Goal: Task Accomplishment & Management: Use online tool/utility

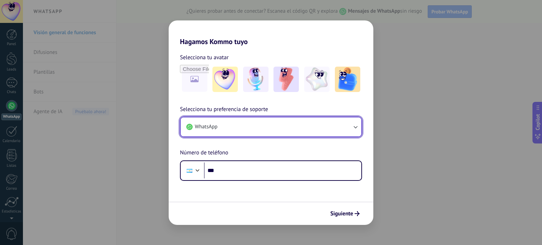
click at [216, 127] on span "WhatsApp" at bounding box center [206, 126] width 23 height 7
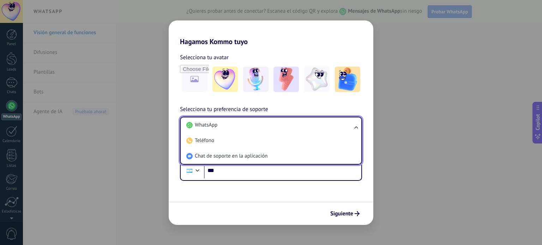
click at [216, 127] on span "WhatsApp" at bounding box center [206, 125] width 23 height 7
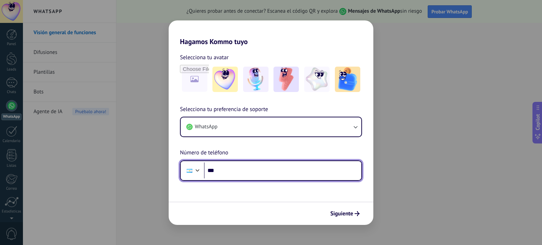
click at [244, 173] on input "***" at bounding box center [282, 171] width 157 height 16
type input "**********"
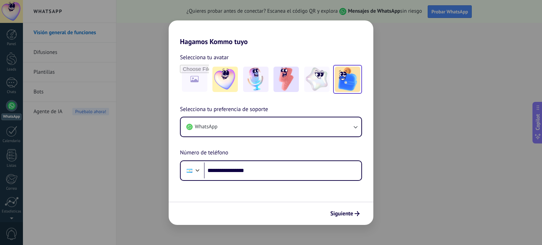
click at [344, 72] on img at bounding box center [347, 79] width 25 height 25
click at [339, 211] on span "Siguiente" at bounding box center [341, 213] width 23 height 5
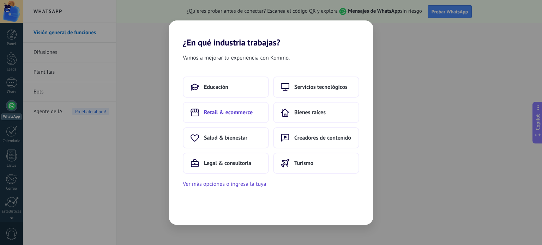
click at [234, 110] on span "Retail & ecommerce" at bounding box center [228, 112] width 49 height 7
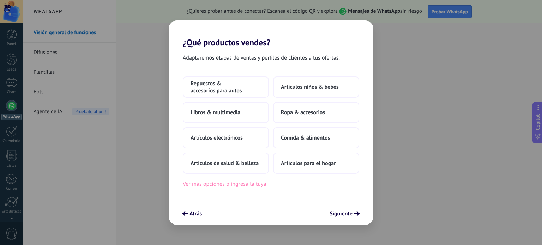
click at [225, 186] on button "Ver más opciones o ingresa la tuya" at bounding box center [224, 184] width 83 height 9
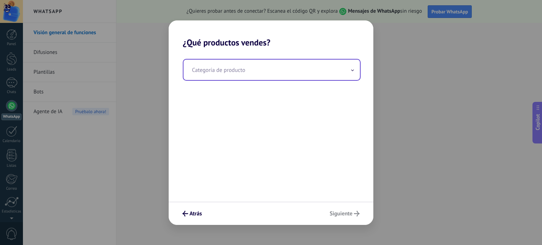
click at [243, 60] on input "text" at bounding box center [271, 70] width 176 height 20
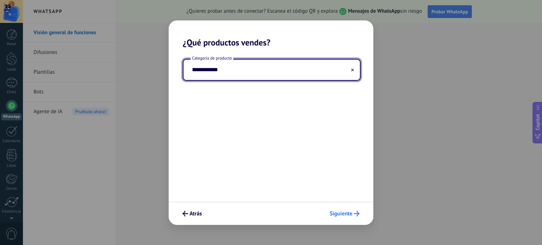
type input "**********"
click at [337, 210] on button "Siguiente" at bounding box center [344, 214] width 36 height 12
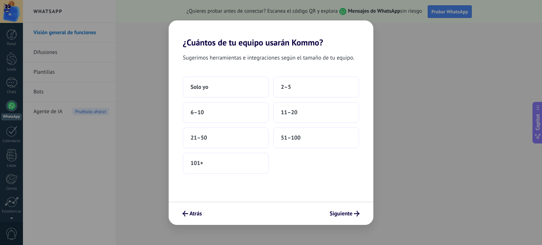
click at [258, 58] on span "Sugerimos herramientas e integraciones según el tamaño de tu equipo." at bounding box center [268, 57] width 171 height 9
click at [242, 89] on button "Solo yo" at bounding box center [226, 87] width 86 height 21
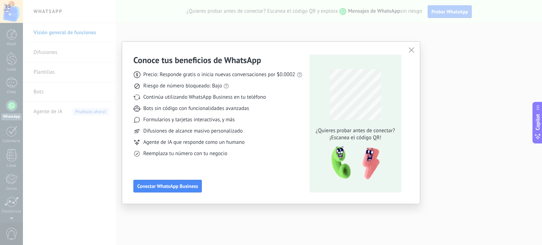
click at [181, 169] on div "Conoce tus beneficios de WhatsApp Precio: Responde gratis o inicia nuevas conve…" at bounding box center [217, 124] width 169 height 138
click at [409, 50] on icon "button" at bounding box center [412, 50] width 6 height 6
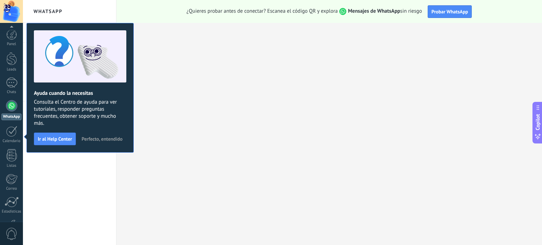
scroll to position [48, 0]
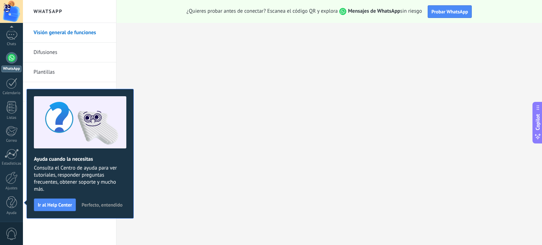
click at [113, 206] on span "Perfecto, entendido" at bounding box center [102, 205] width 41 height 5
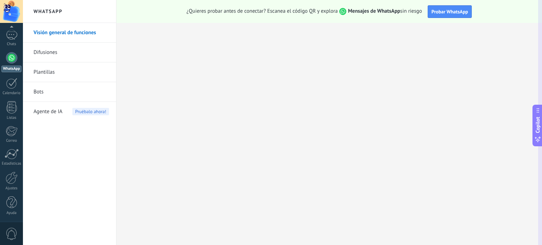
click at [542, 114] on button "Copilot" at bounding box center [537, 126] width 10 height 42
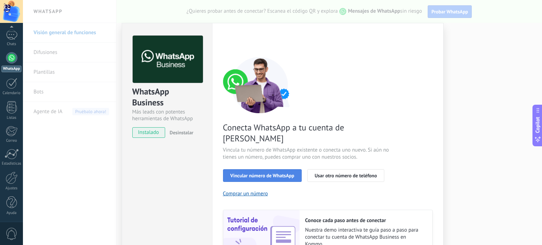
click at [288, 173] on span "Vincular número de WhatsApp" at bounding box center [262, 175] width 64 height 5
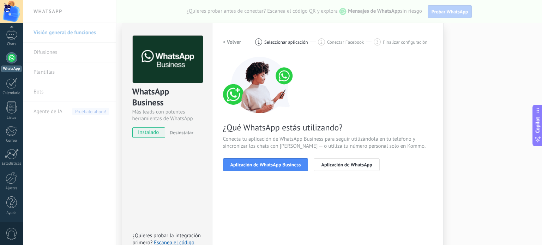
click at [288, 165] on span "Aplicación de WhatsApp Business" at bounding box center [265, 164] width 71 height 5
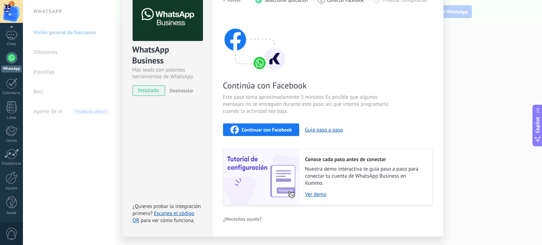
scroll to position [60, 0]
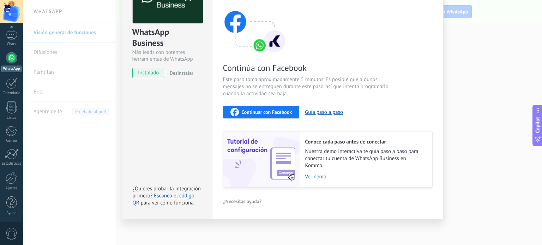
click at [267, 107] on button "Continuar con Facebook" at bounding box center [261, 112] width 77 height 13
click at [240, 108] on div "Continuar con Facebook" at bounding box center [261, 112] width 62 height 8
